Goal: Task Accomplishment & Management: Use online tool/utility

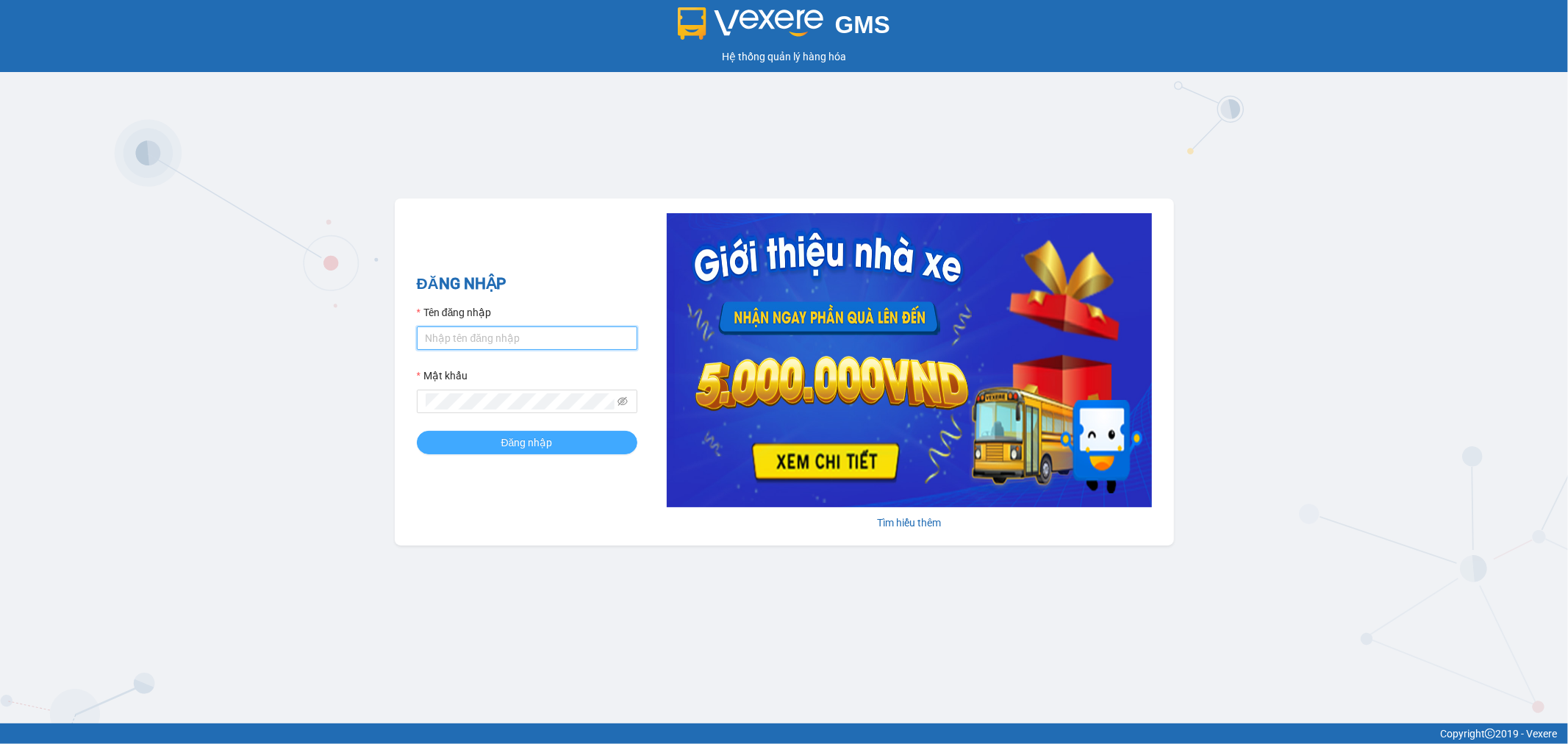
type input "tuanhung.vtp"
click at [520, 449] on span "Đăng nhập" at bounding box center [526, 443] width 51 height 16
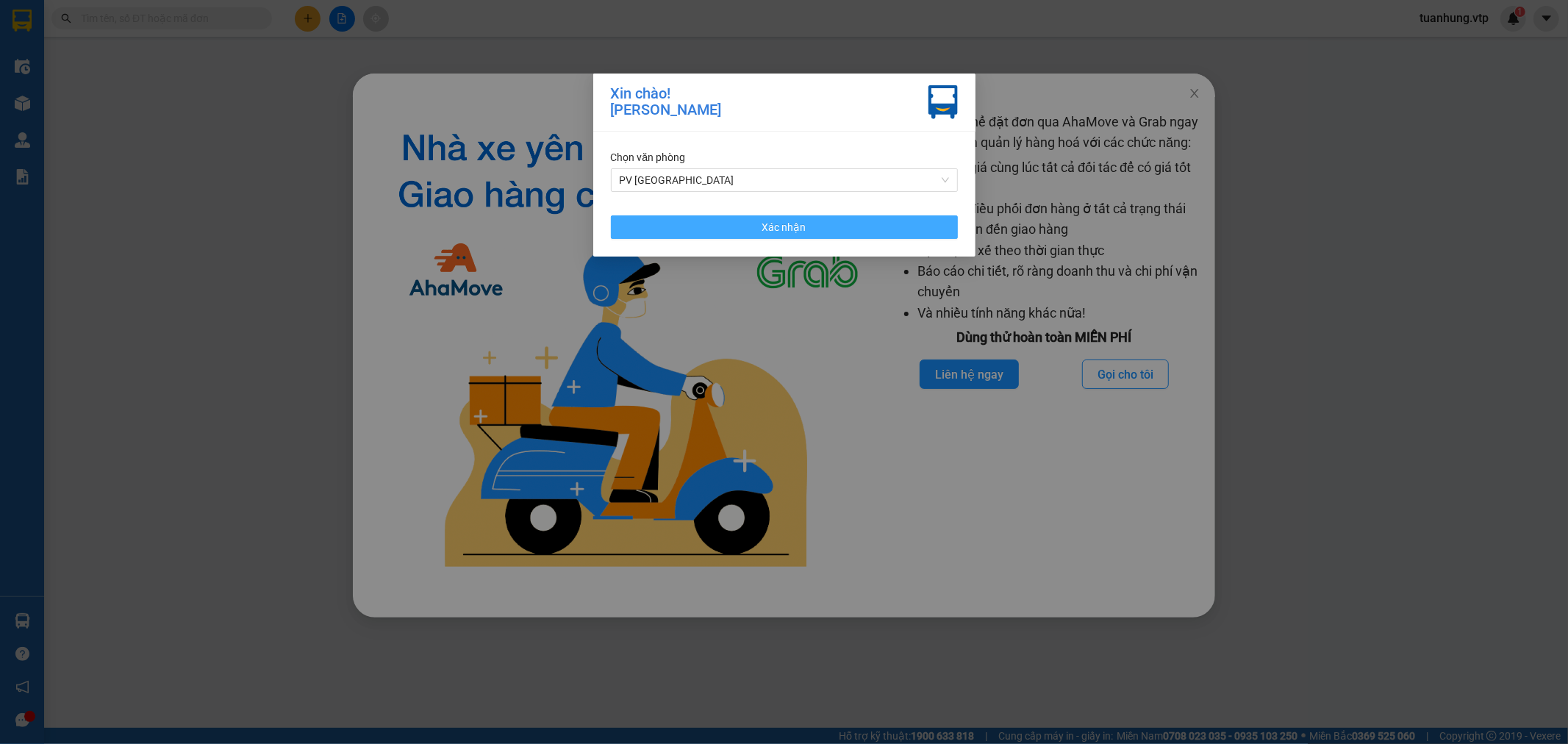
click at [777, 231] on span "Xác nhận" at bounding box center [784, 227] width 44 height 16
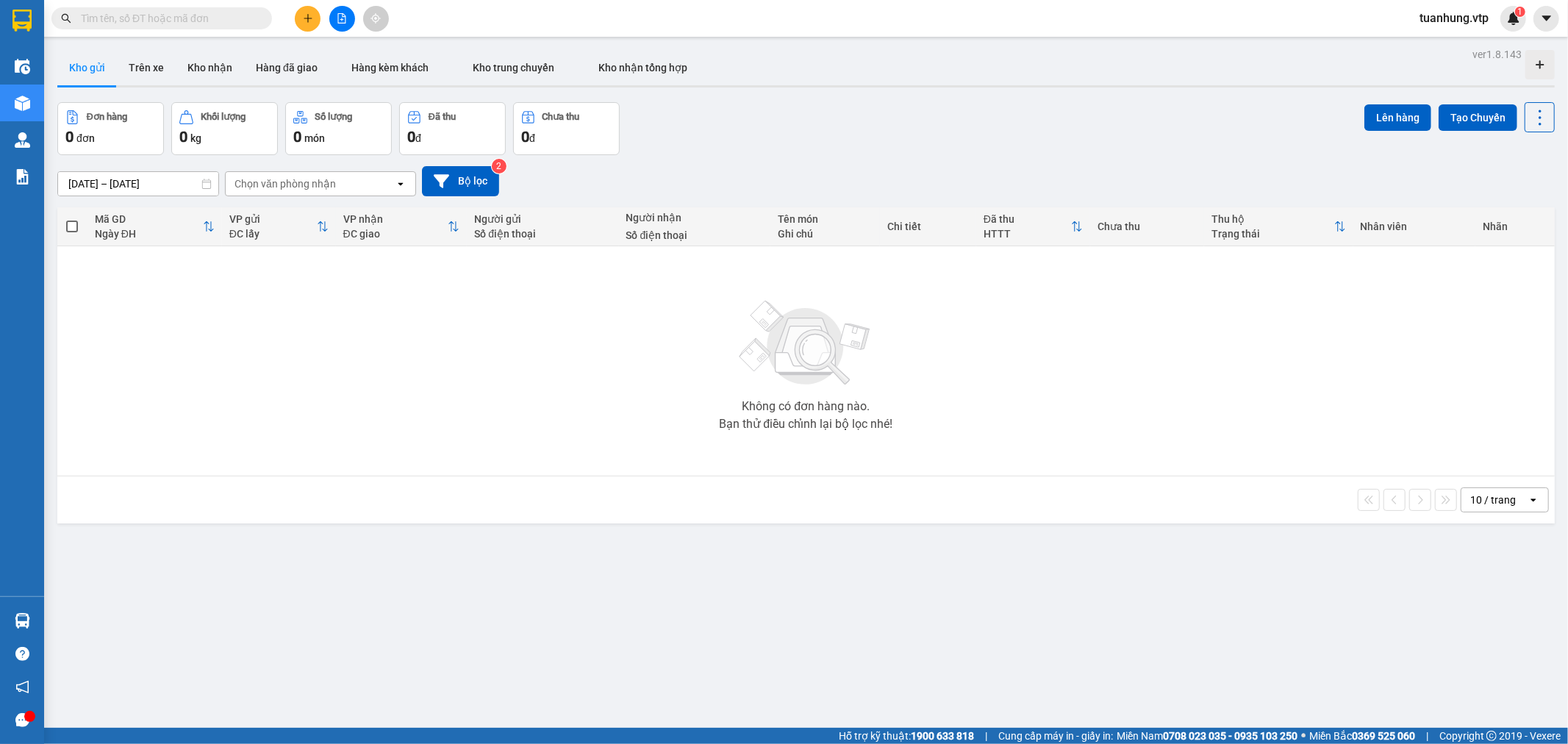
click at [1152, 91] on div "ver 1.8.143 Kho gửi Trên xe Kho nhận Hàng đã giao Hàng kèm khách Kho trung chuy…" at bounding box center [805, 416] width 1509 height 744
click at [140, 71] on button "Trên xe" at bounding box center [146, 68] width 59 height 35
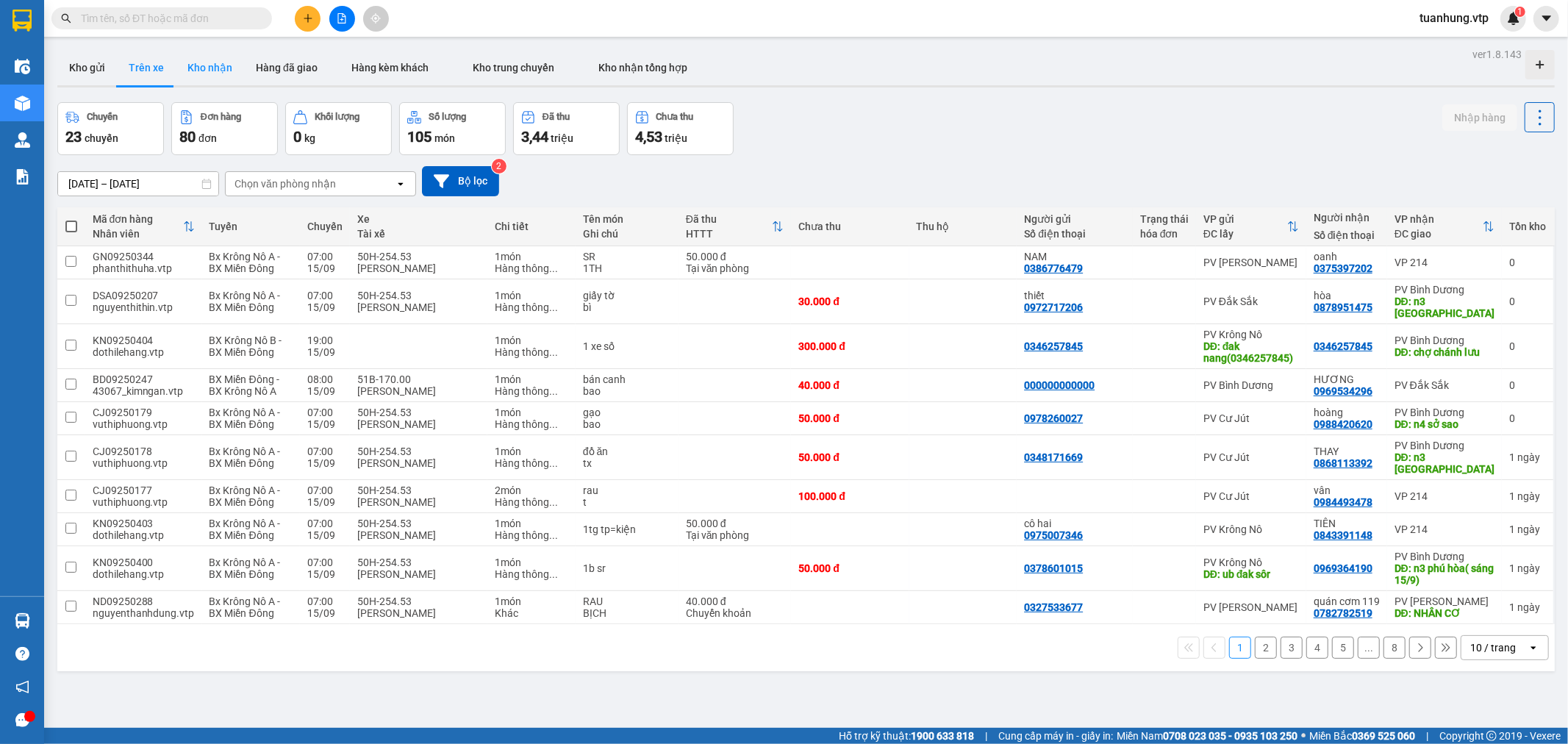
click at [209, 69] on button "Kho nhận" at bounding box center [210, 68] width 69 height 35
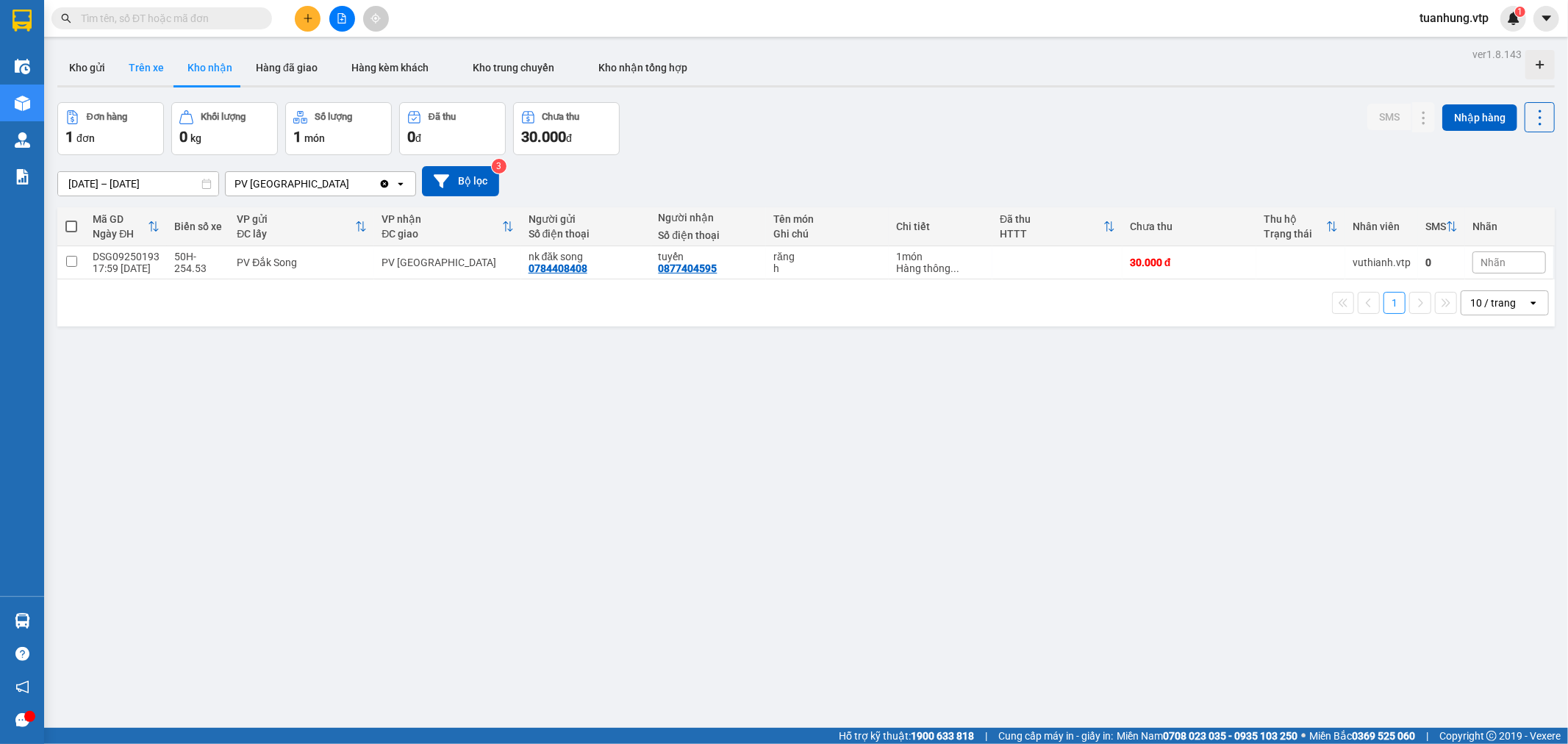
click at [133, 64] on button "Trên xe" at bounding box center [146, 68] width 59 height 35
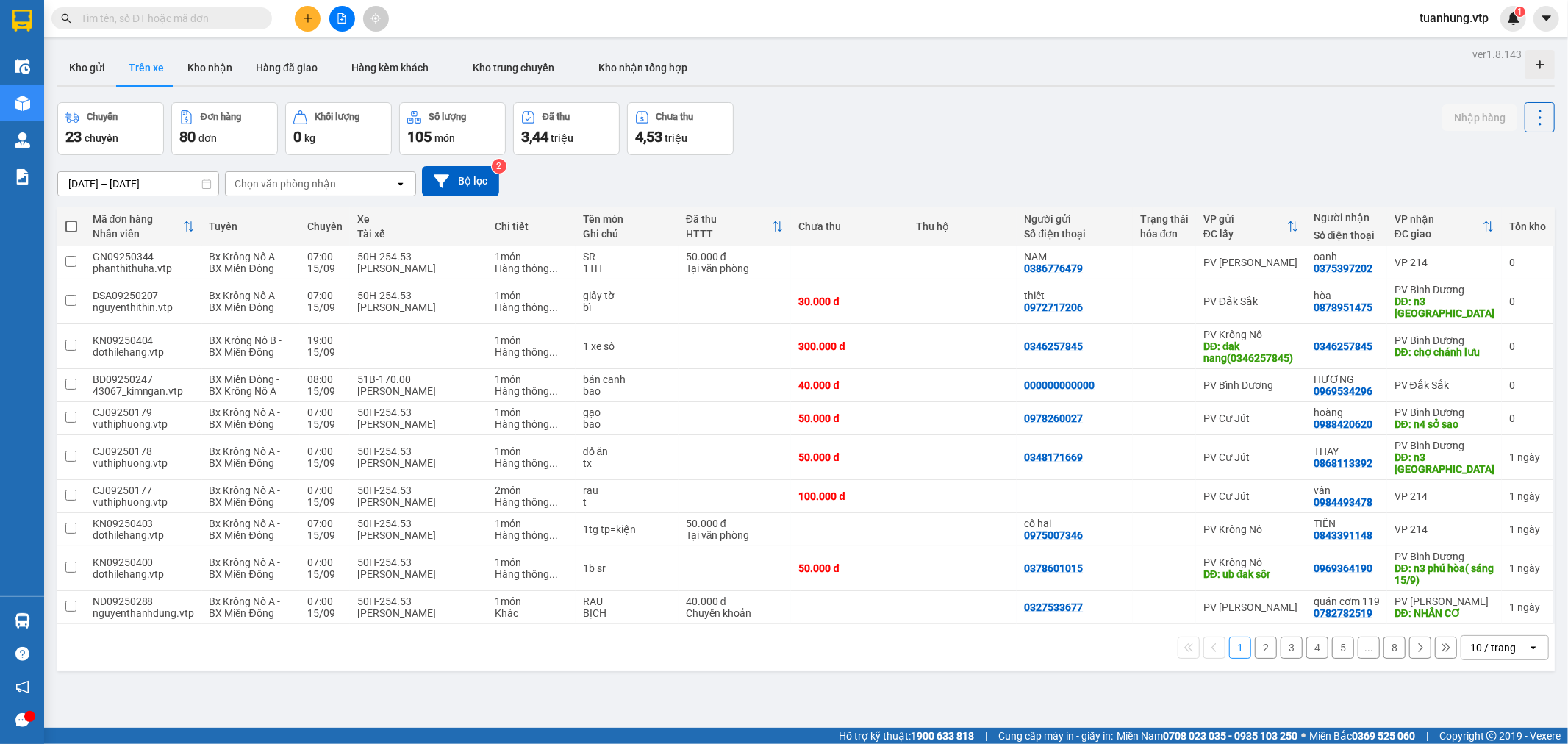
click at [338, 180] on div "Chọn văn phòng nhận" at bounding box center [310, 184] width 169 height 24
type input "tb"
click at [334, 219] on div "PV [GEOGRAPHIC_DATA]" at bounding box center [320, 215] width 191 height 27
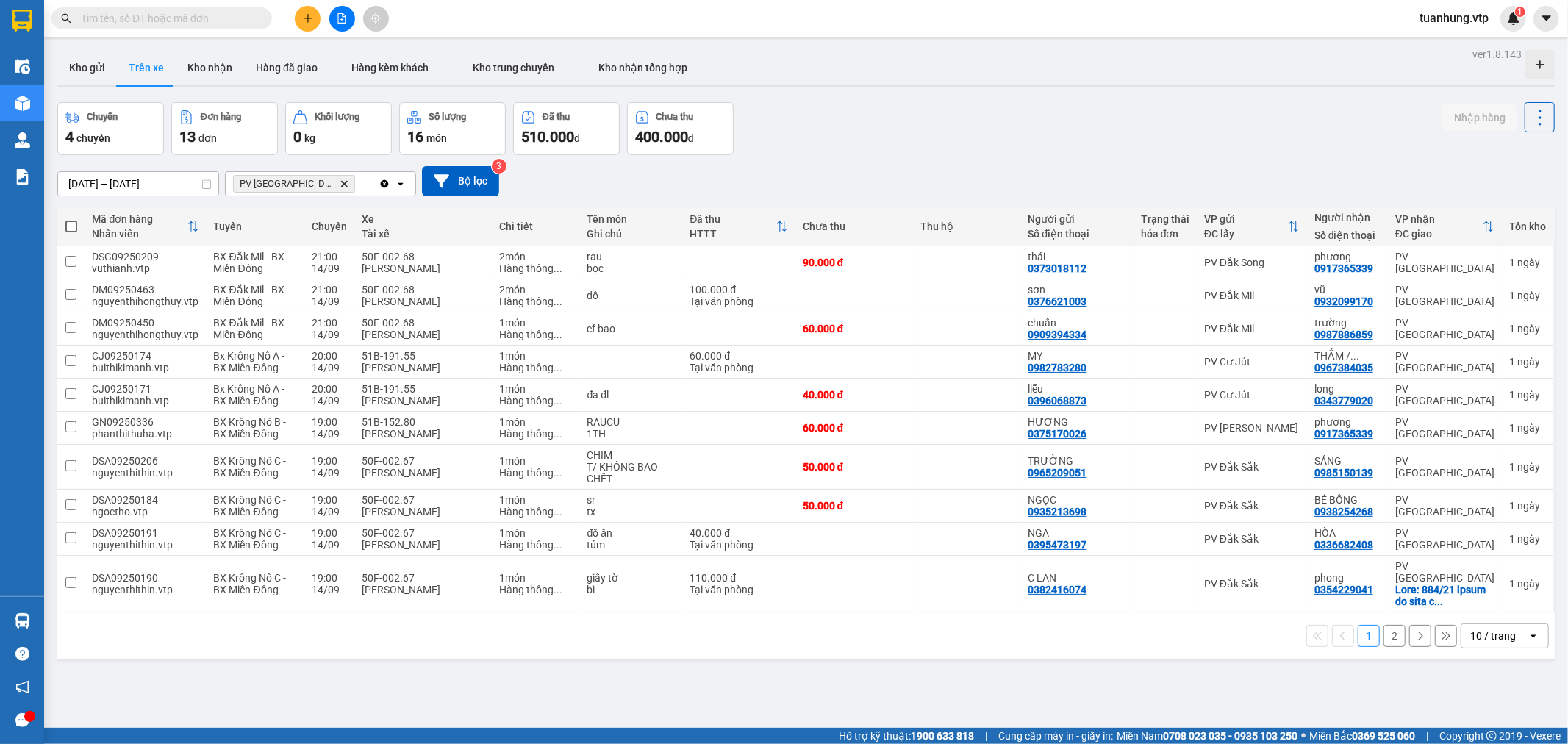
click at [1528, 630] on icon "open" at bounding box center [1533, 636] width 11 height 11
click at [1509, 597] on span "100 / trang" at bounding box center [1486, 593] width 53 height 14
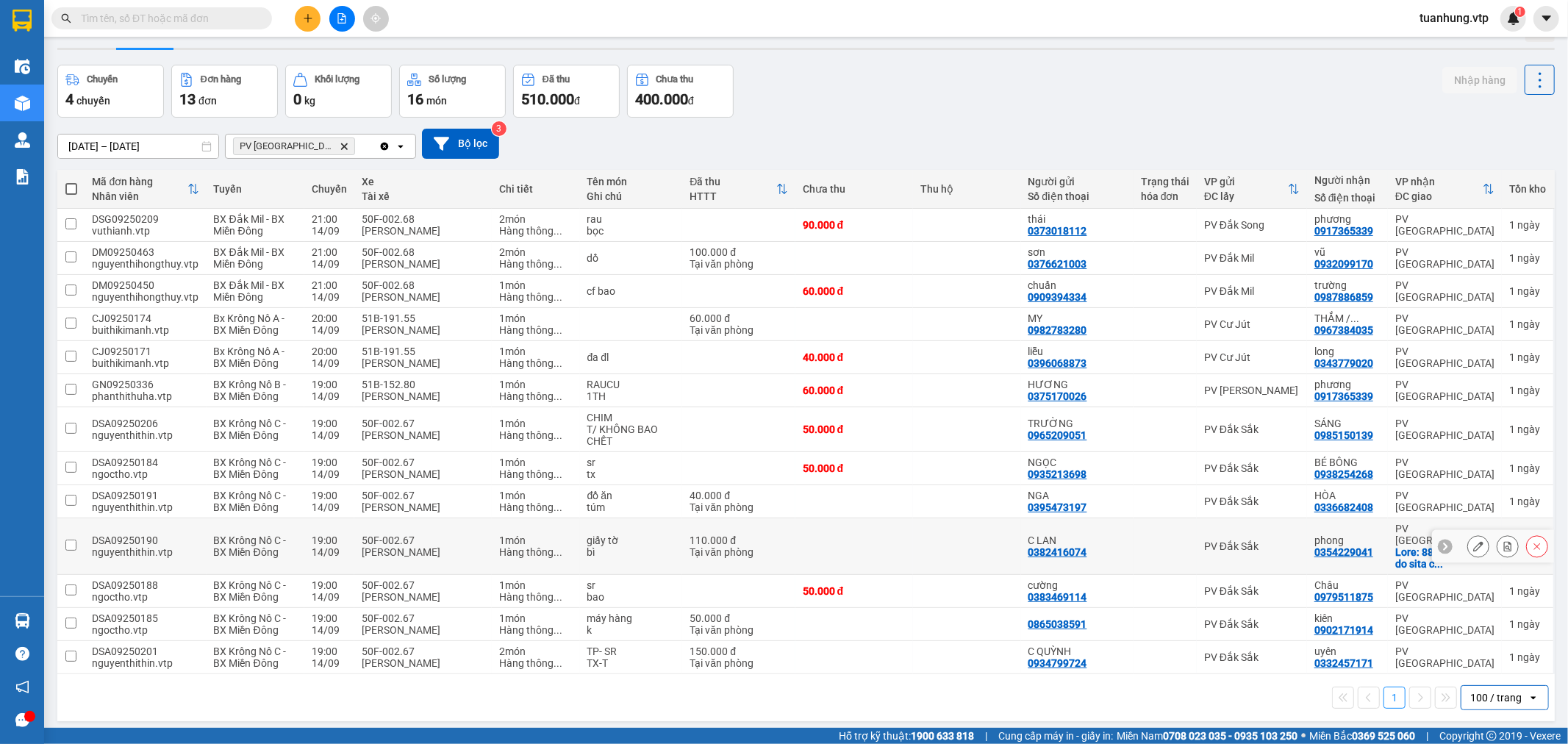
scroll to position [68, 0]
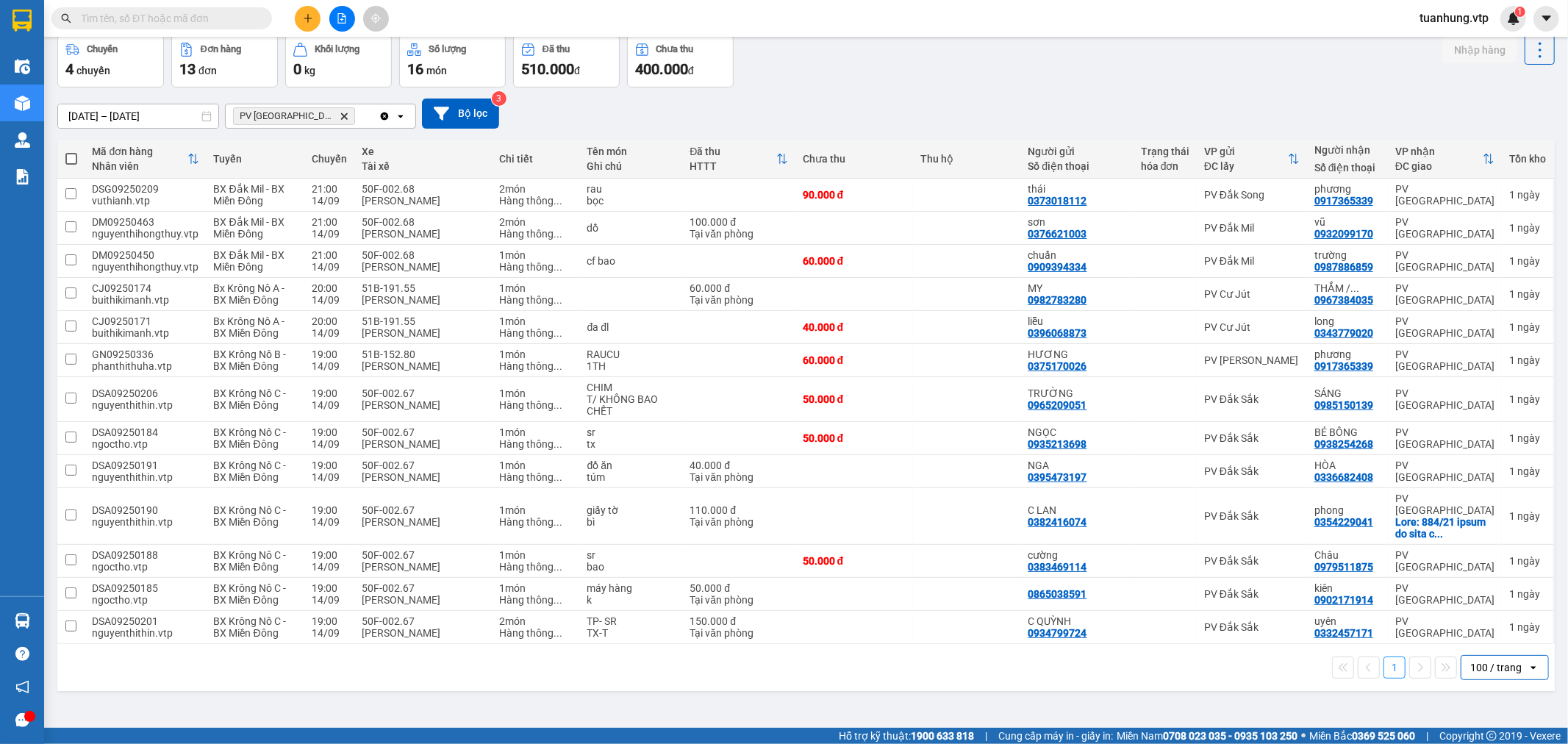
click at [1057, 706] on div "ver 1.8.143 Kho gửi Trên xe Kho nhận Hàng đã giao Hàng kèm khách Kho trung chuy…" at bounding box center [805, 348] width 1509 height 744
click at [996, 714] on div "ver 1.8.143 Kho gửi Trên xe Kho nhận Hàng đã giao Hàng kèm khách Kho trung chuy…" at bounding box center [805, 348] width 1509 height 744
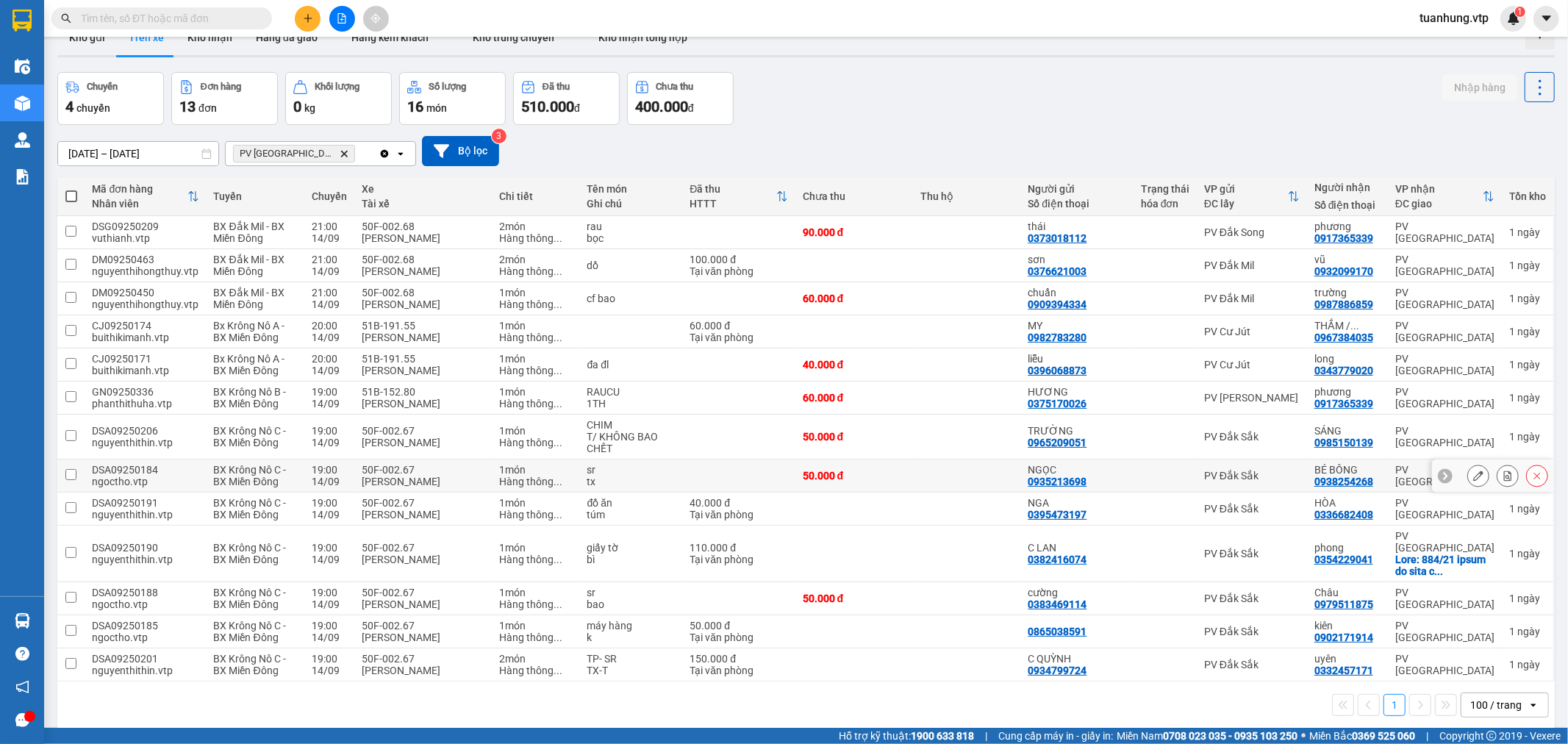
scroll to position [27, 0]
